Goal: Task Accomplishment & Management: Use online tool/utility

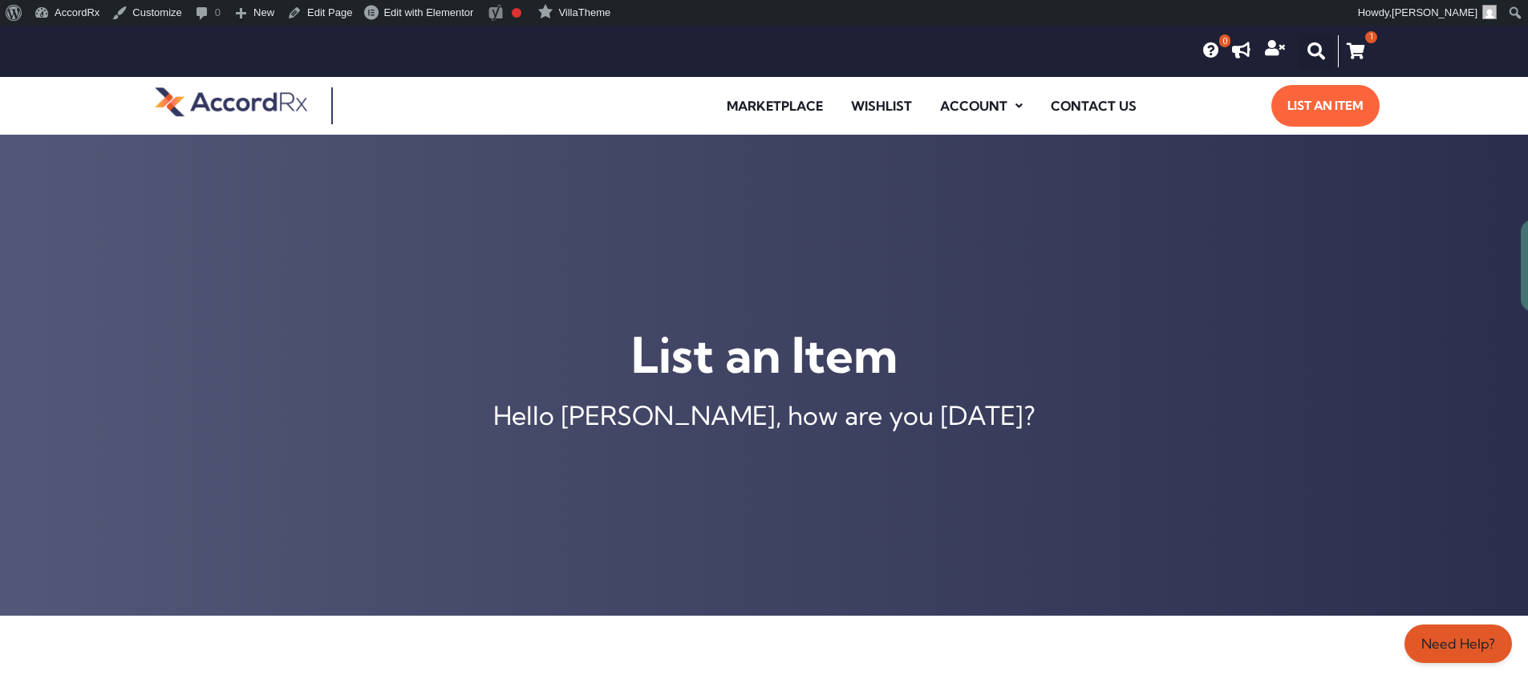
scroll to position [636, 0]
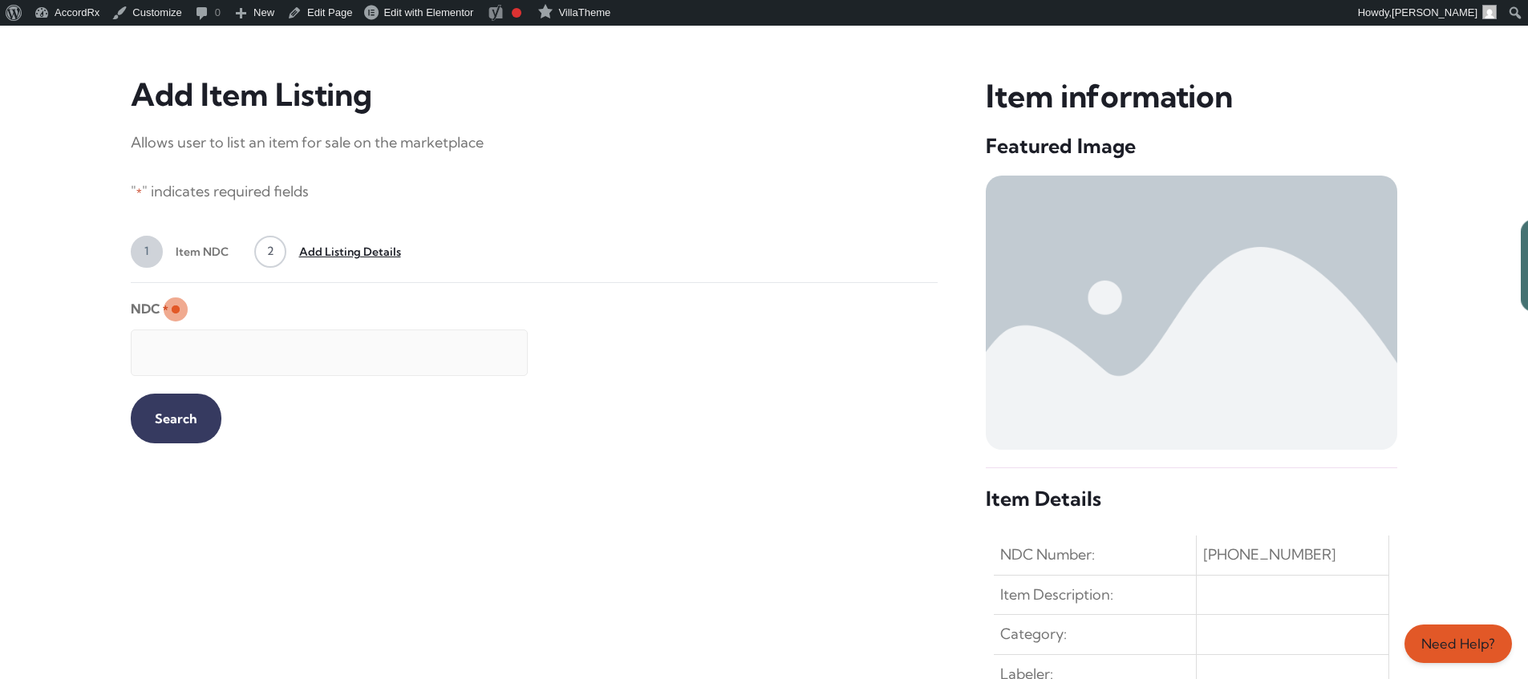
click at [315, 345] on input "NDC *" at bounding box center [329, 353] width 397 height 47
type input "99207046730"
click at [163, 417] on input "Search" at bounding box center [176, 419] width 91 height 50
